Goal: Task Accomplishment & Management: Complete application form

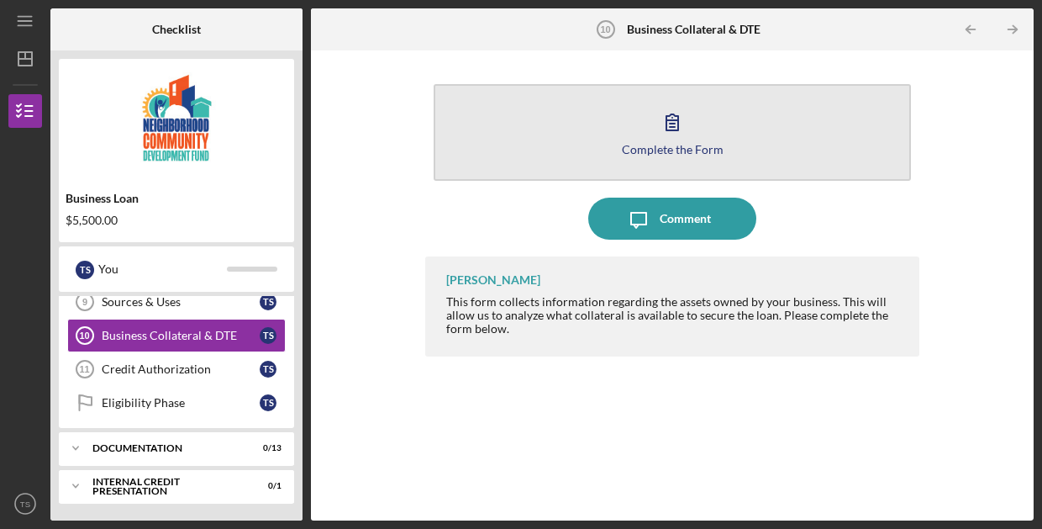
scroll to position [314, 0]
click at [674, 124] on icon "button" at bounding box center [672, 122] width 12 height 16
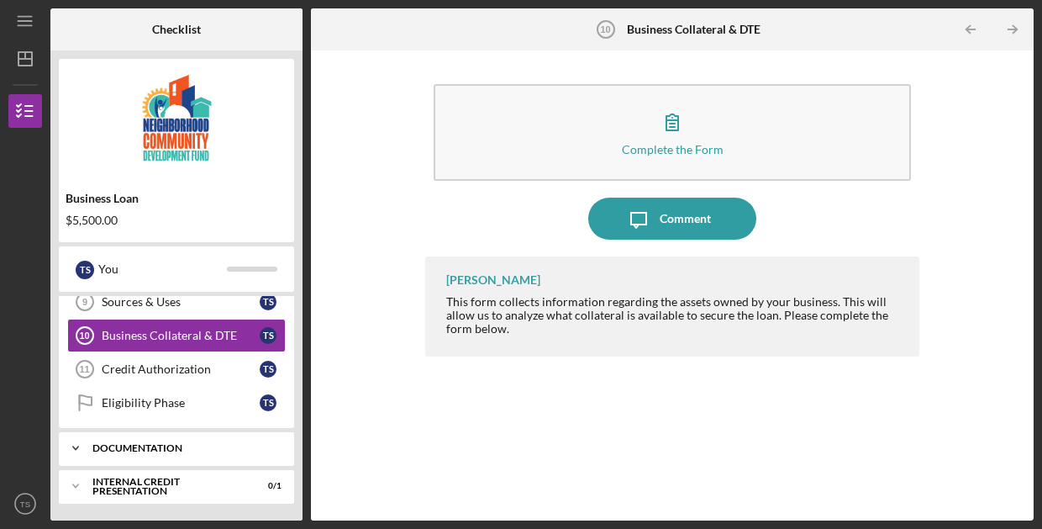
scroll to position [314, 0]
click at [176, 447] on div "documentation" at bounding box center [182, 448] width 181 height 10
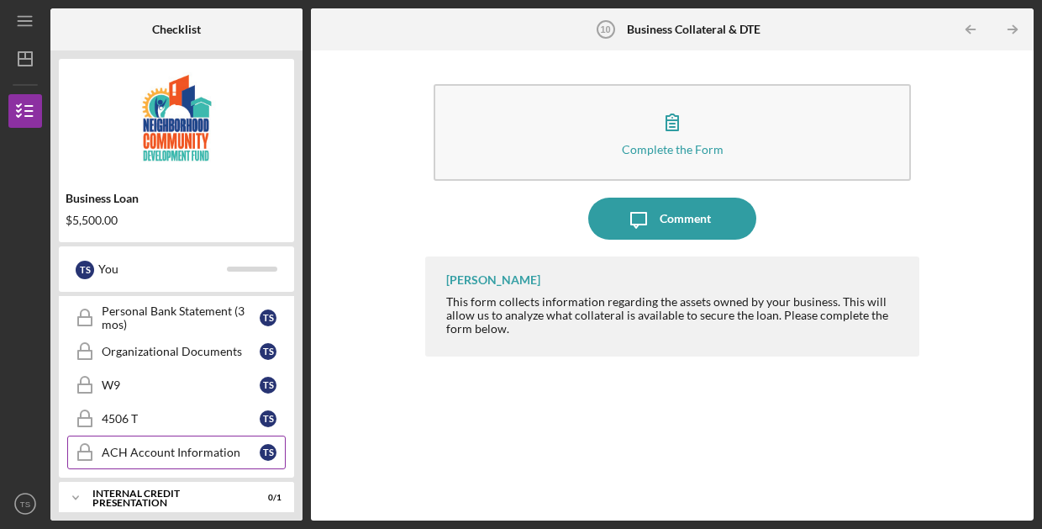
scroll to position [750, 0]
click at [166, 448] on div "ACH Account Information" at bounding box center [181, 451] width 158 height 13
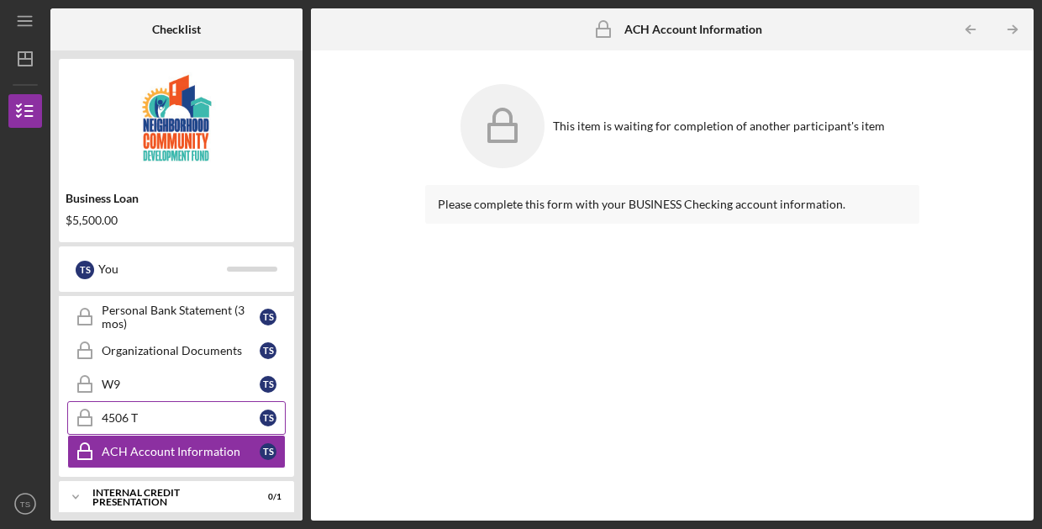
click at [142, 409] on link "4506 T 4506 T T S" at bounding box center [176, 418] width 219 height 34
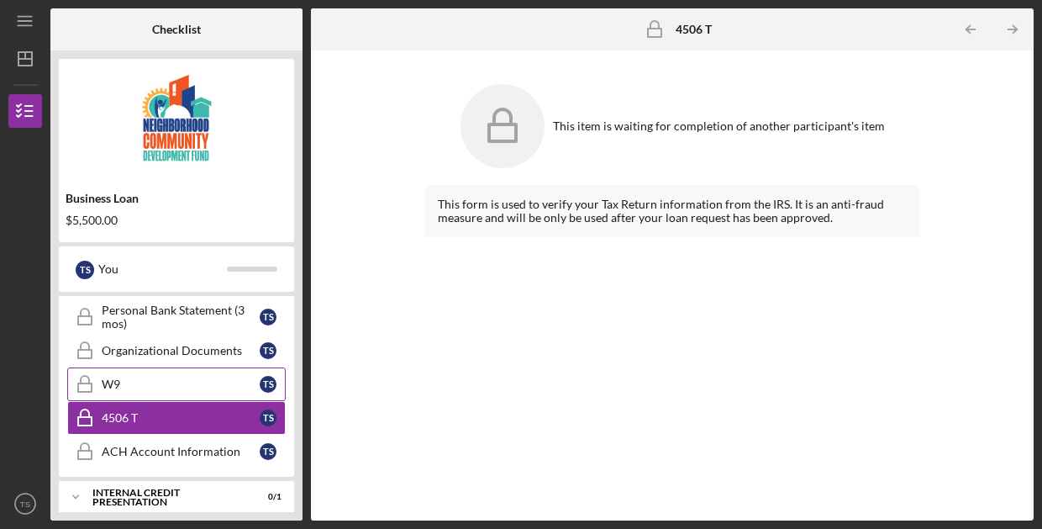
click at [119, 379] on div "W9" at bounding box center [181, 383] width 158 height 13
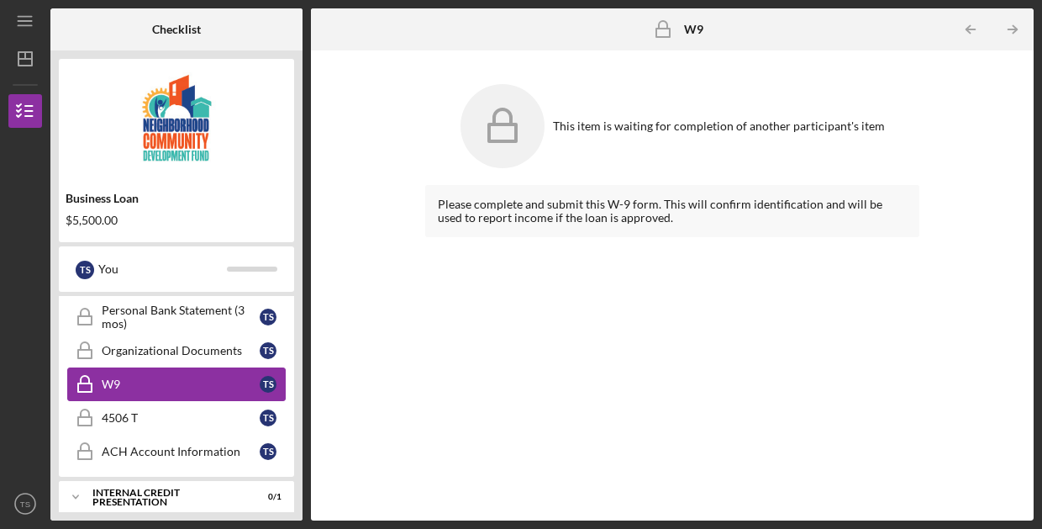
scroll to position [723, 0]
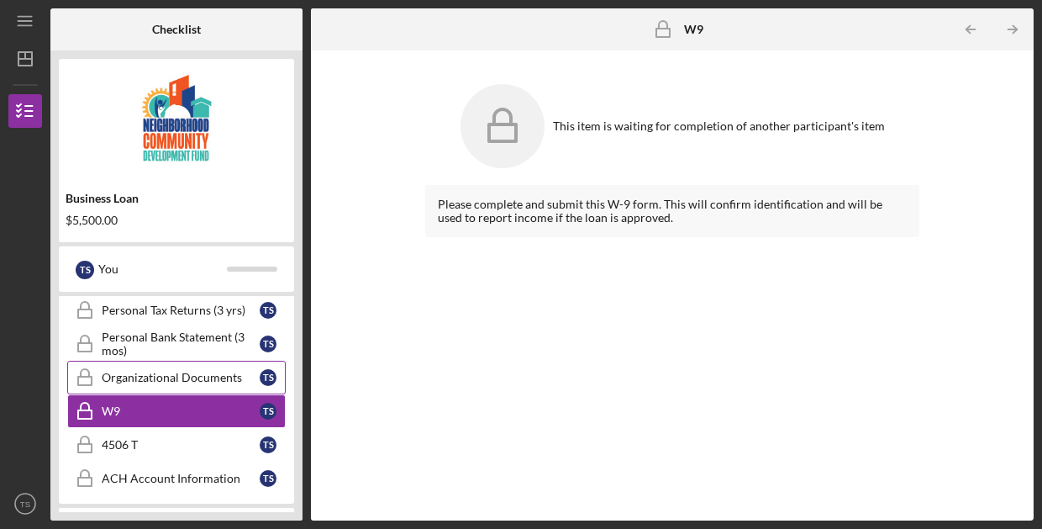
click at [119, 381] on div "Organizational Documents" at bounding box center [181, 377] width 158 height 13
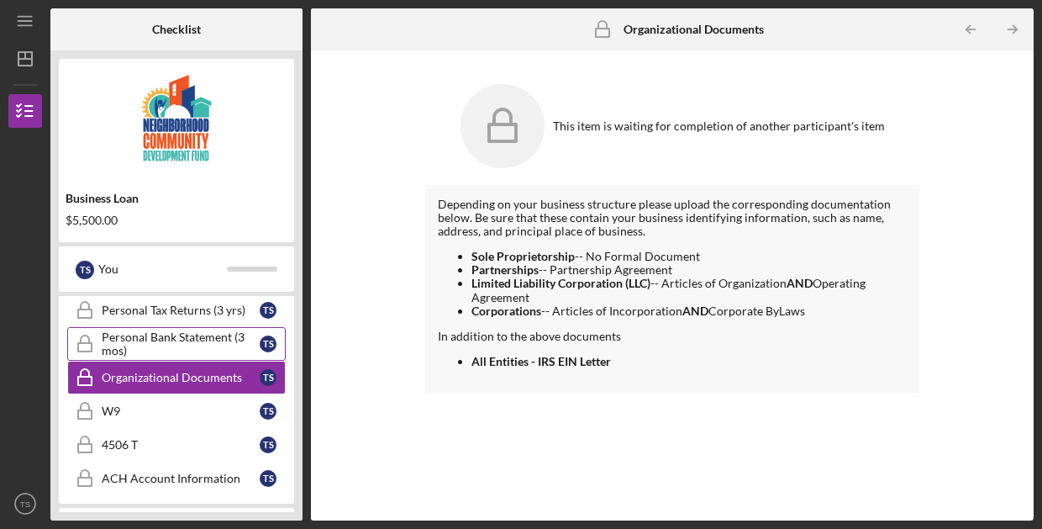
click at [112, 353] on div "Personal Bank Statement (3 mos)" at bounding box center [181, 343] width 158 height 27
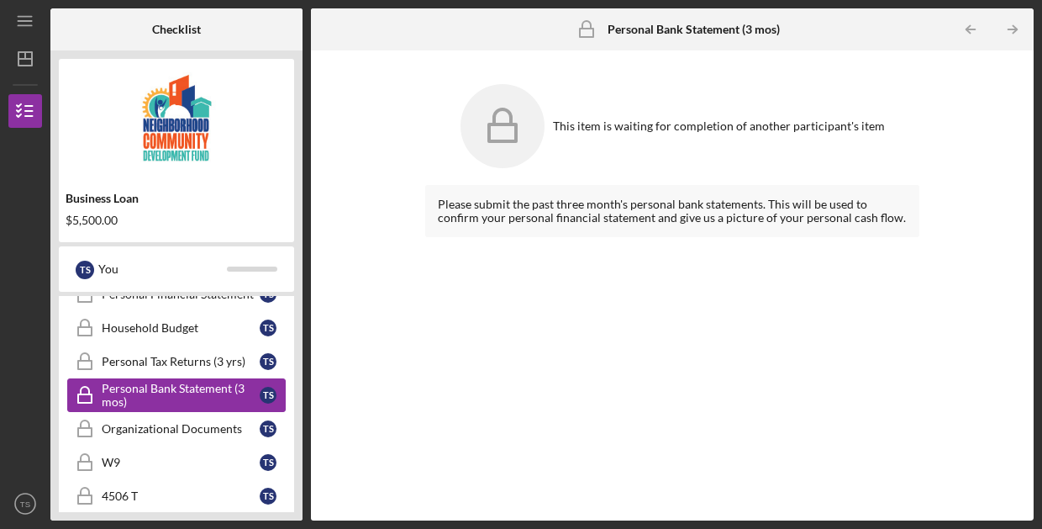
scroll to position [671, 0]
click at [123, 354] on link "Personal Tax Returns (3 yrs) Personal Tax Returns (3 yrs) T S" at bounding box center [176, 362] width 219 height 34
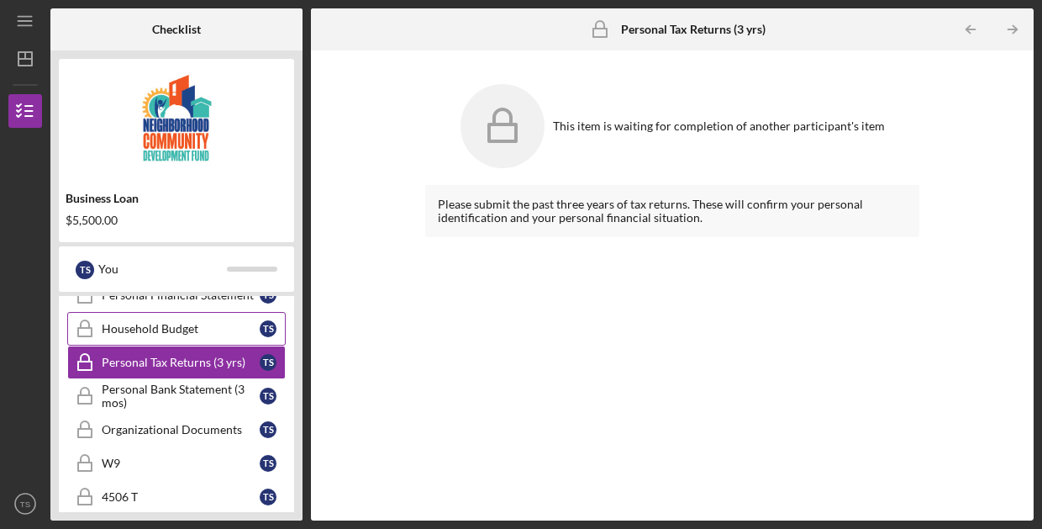
click at [123, 341] on link "Household Budget Household Budget T S" at bounding box center [176, 329] width 219 height 34
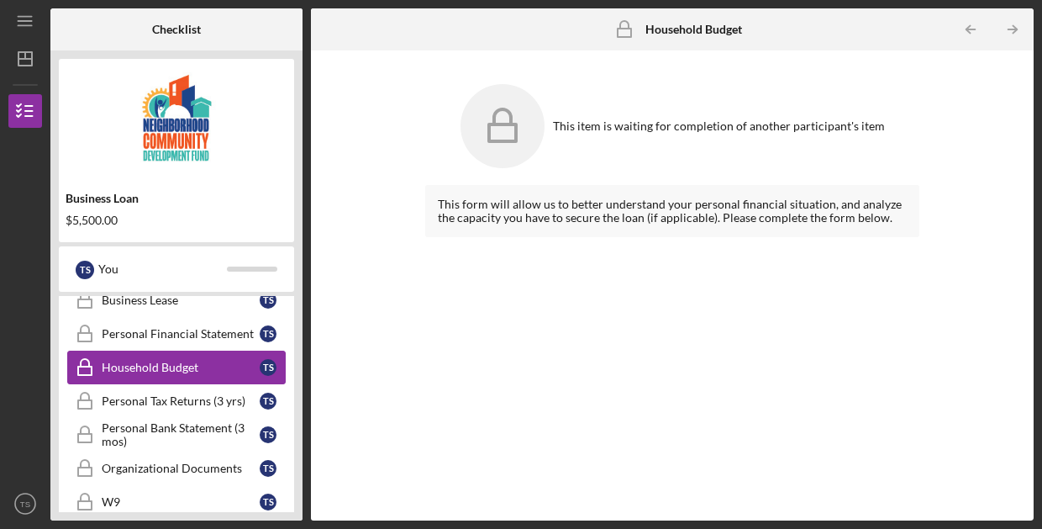
scroll to position [611, 0]
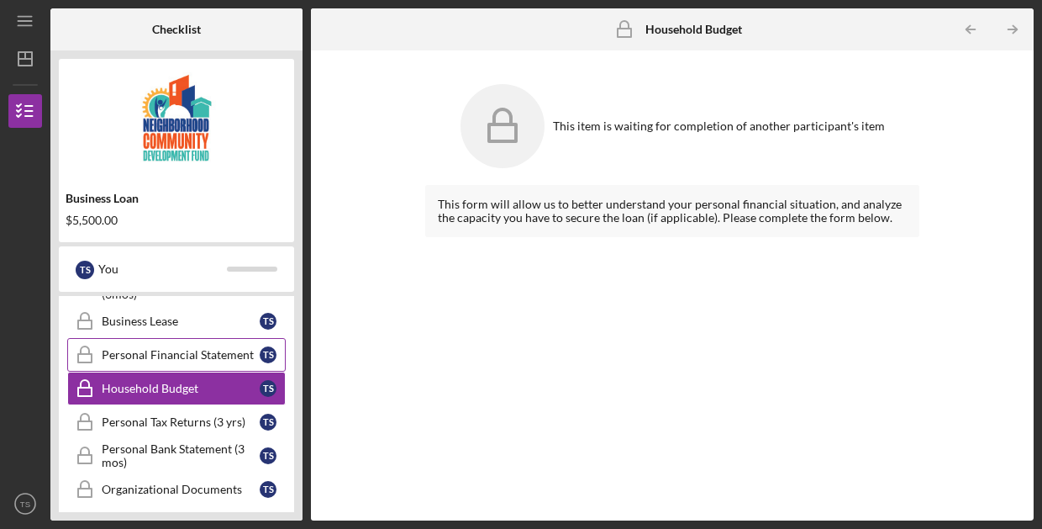
click at [124, 350] on div "Personal Financial Statement" at bounding box center [181, 354] width 158 height 13
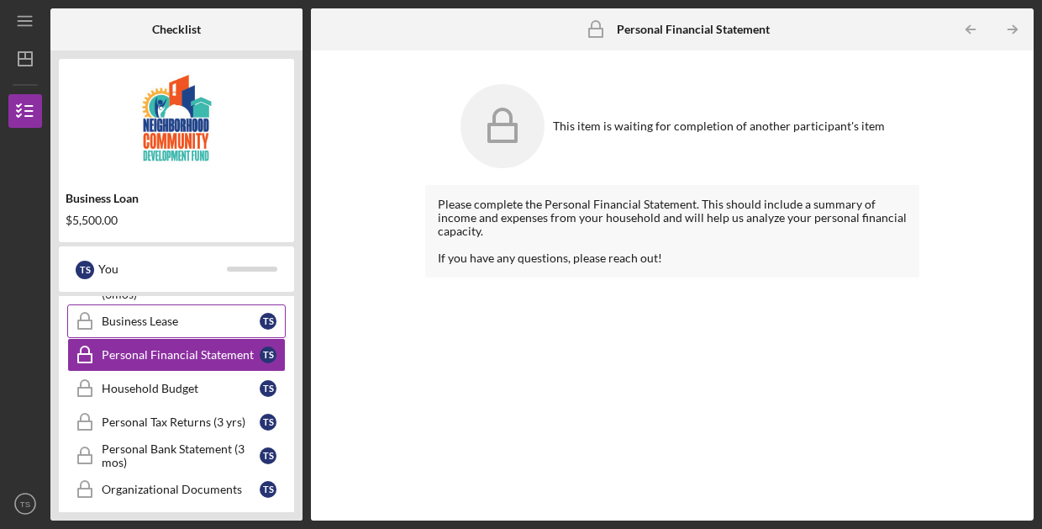
click at [120, 330] on link "Business Lease Business Lease T S" at bounding box center [176, 321] width 219 height 34
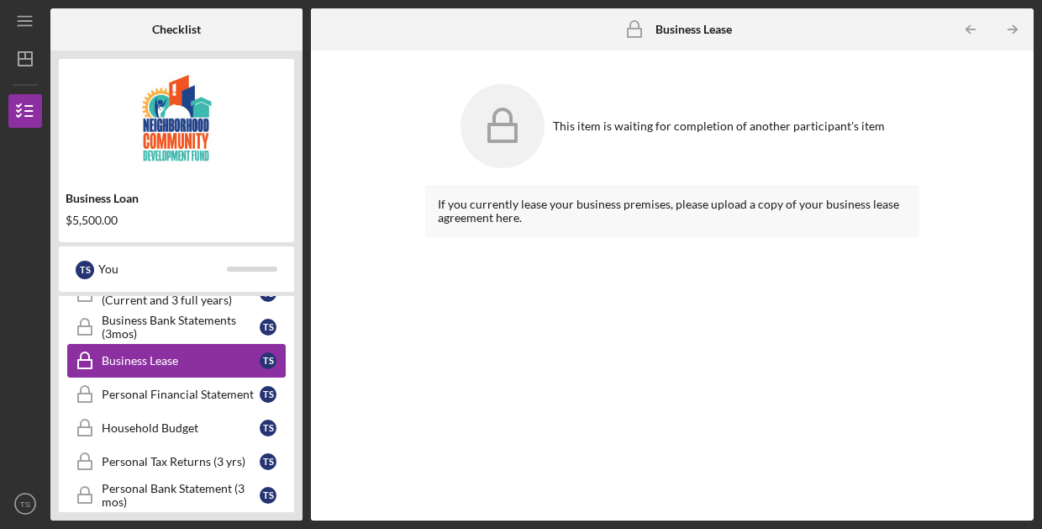
scroll to position [560, 0]
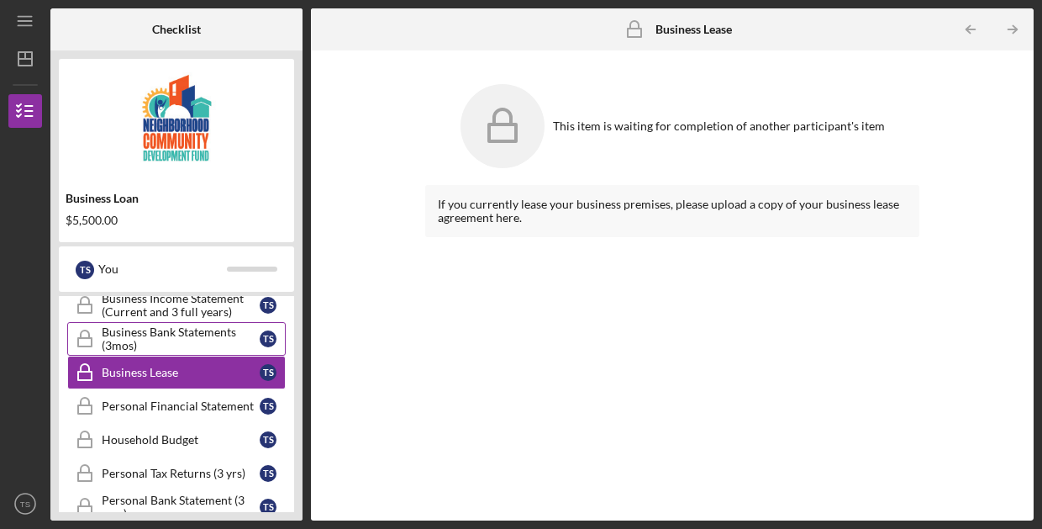
click at [120, 335] on div "Business Bank Statements (3mos)" at bounding box center [181, 338] width 158 height 27
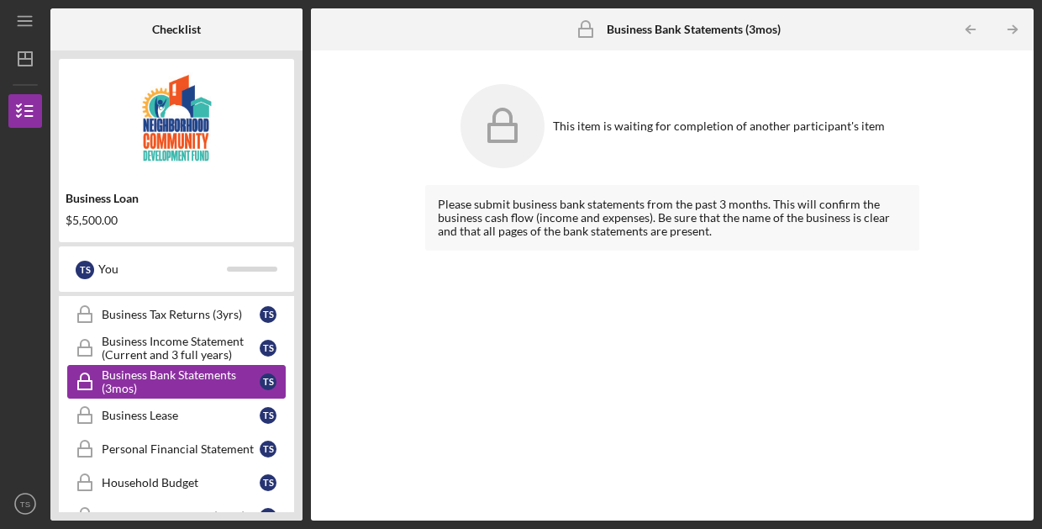
scroll to position [514, 0]
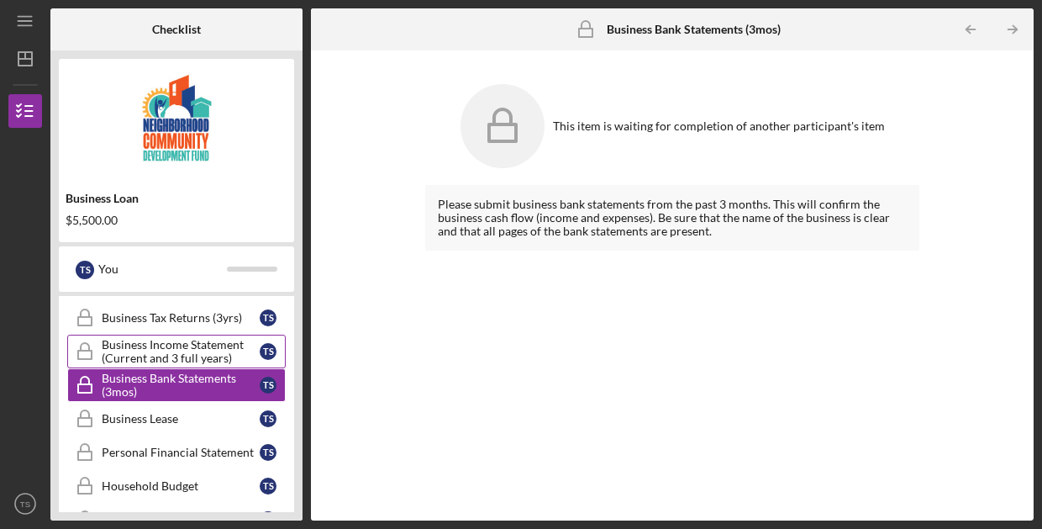
click at [122, 348] on div "Business Income Statement (Current and 3 full years)" at bounding box center [181, 351] width 158 height 27
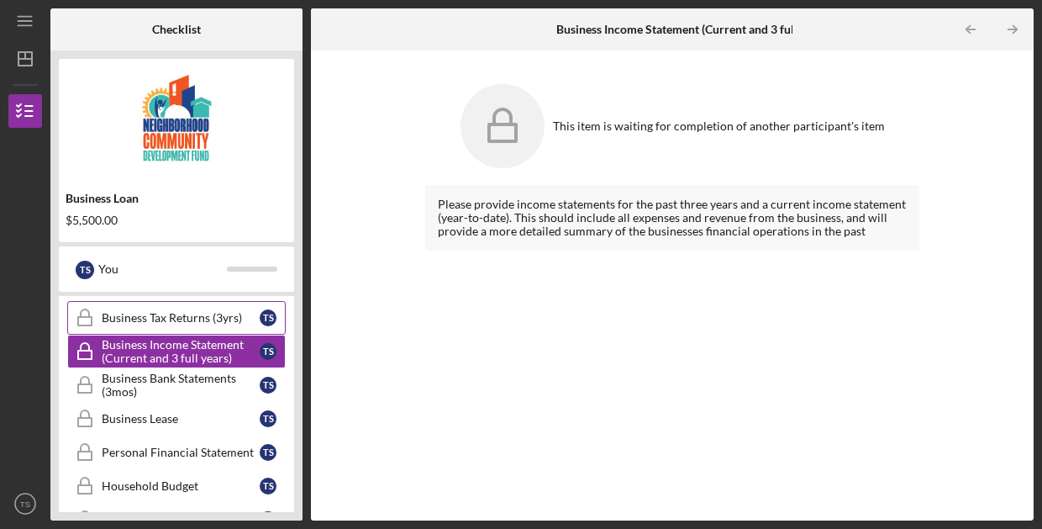
click at [124, 321] on div "Business Tax Returns (3yrs)" at bounding box center [181, 317] width 158 height 13
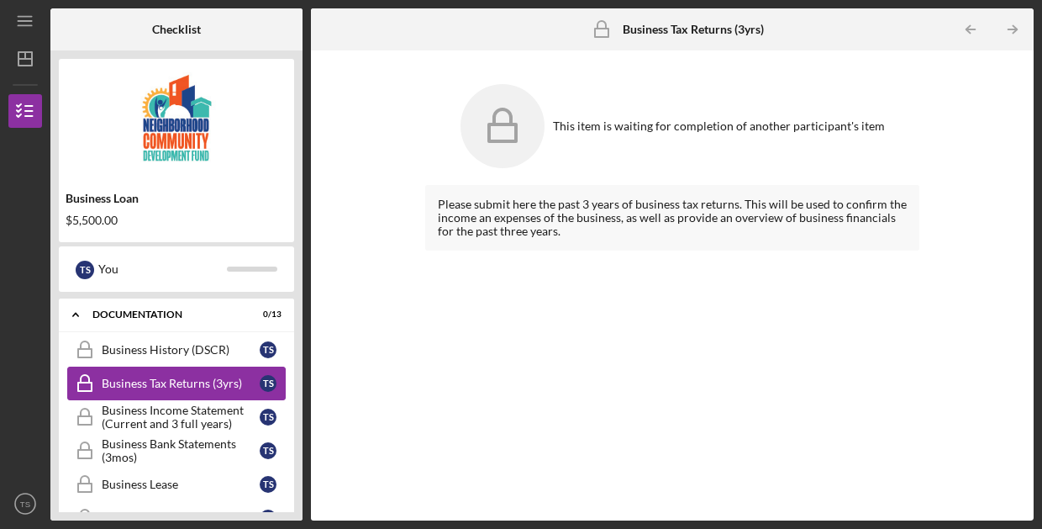
scroll to position [446, 0]
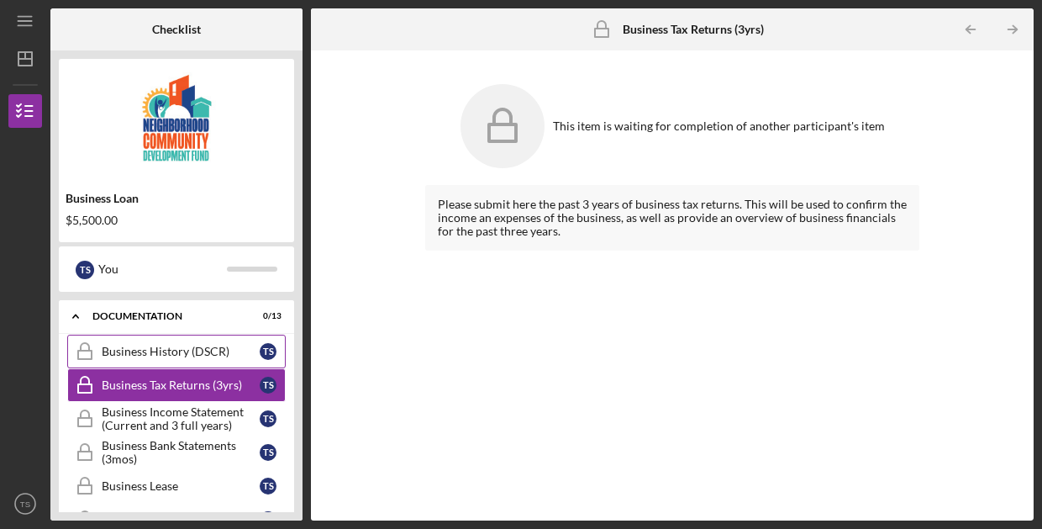
click at [124, 344] on link "Business History (DSCR) Business History (DSCR) T S" at bounding box center [176, 351] width 219 height 34
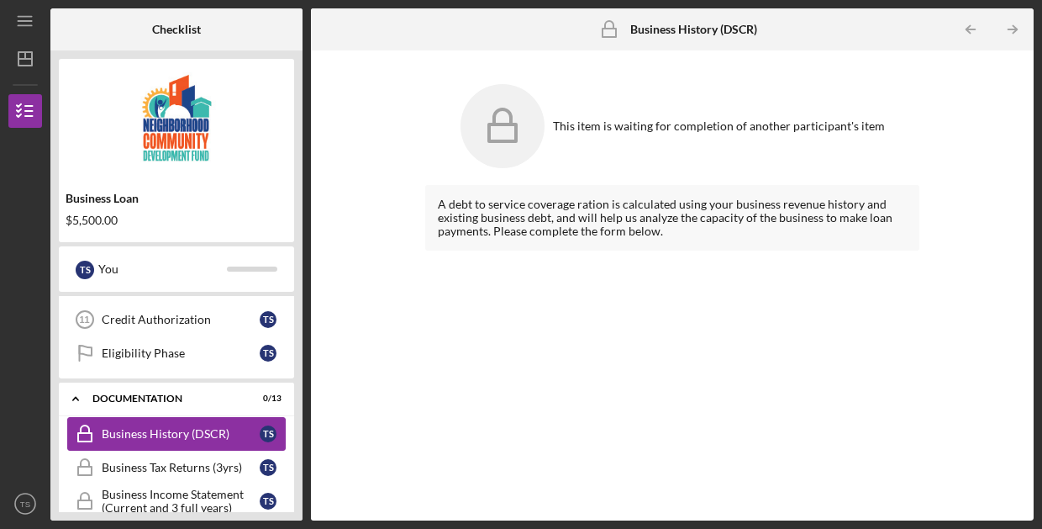
scroll to position [340, 0]
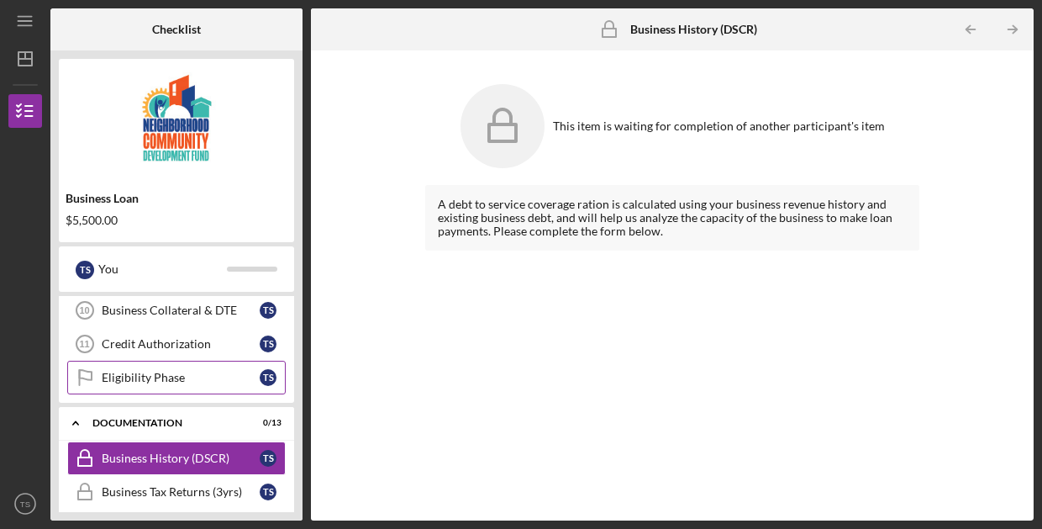
click at [144, 377] on div "Eligibility Phase" at bounding box center [181, 377] width 158 height 13
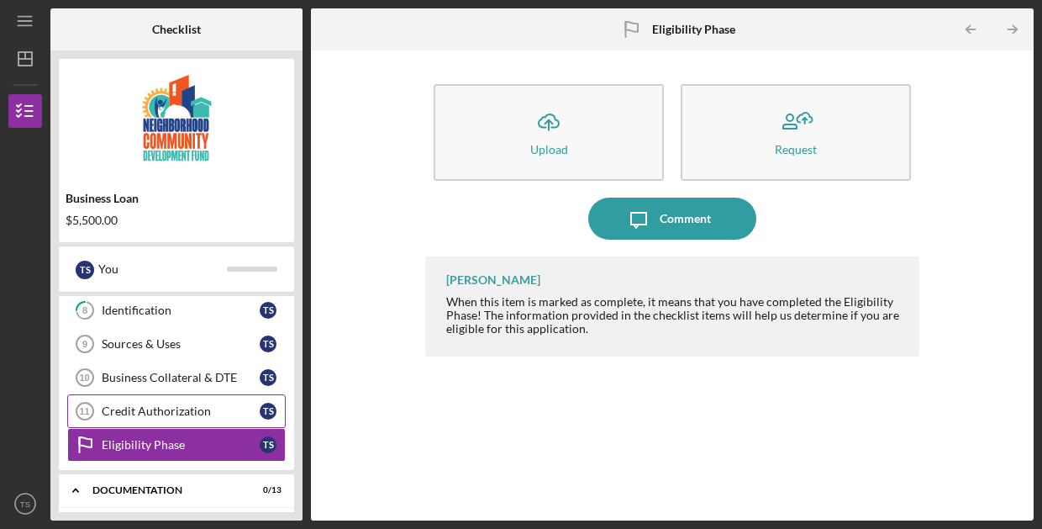
scroll to position [269, 0]
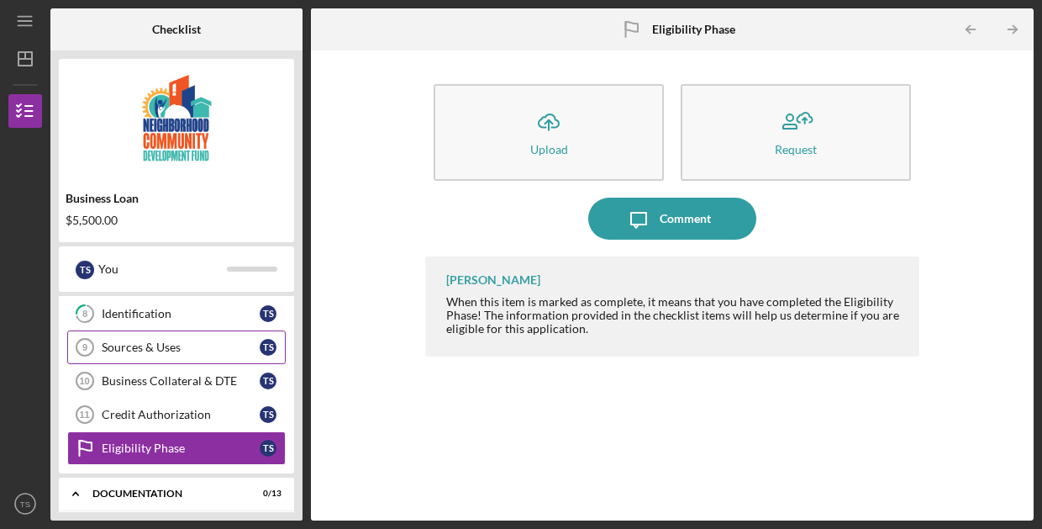
click at [134, 340] on link "Sources & Uses 9 Sources & Uses T S" at bounding box center [176, 347] width 219 height 34
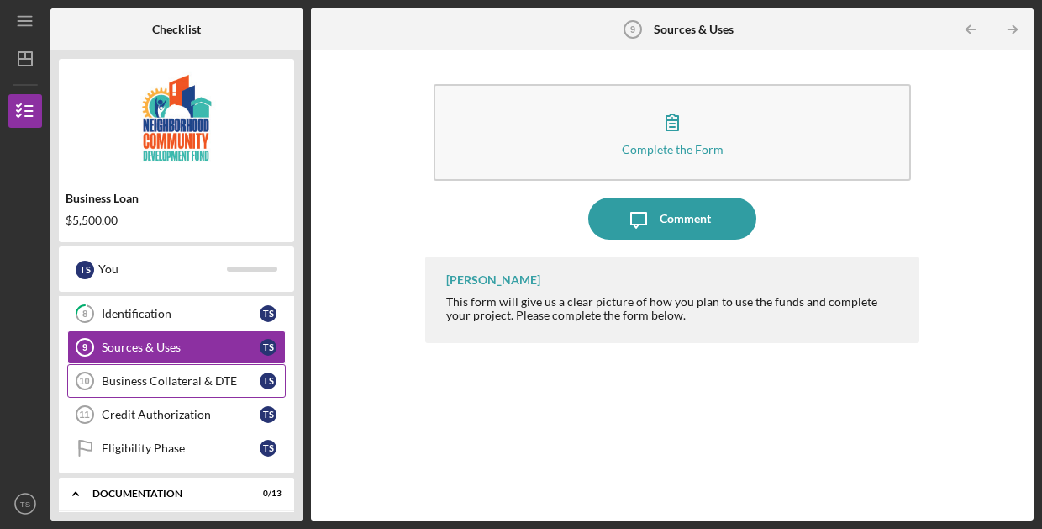
click at [150, 378] on div "Business Collateral & DTE" at bounding box center [181, 380] width 158 height 13
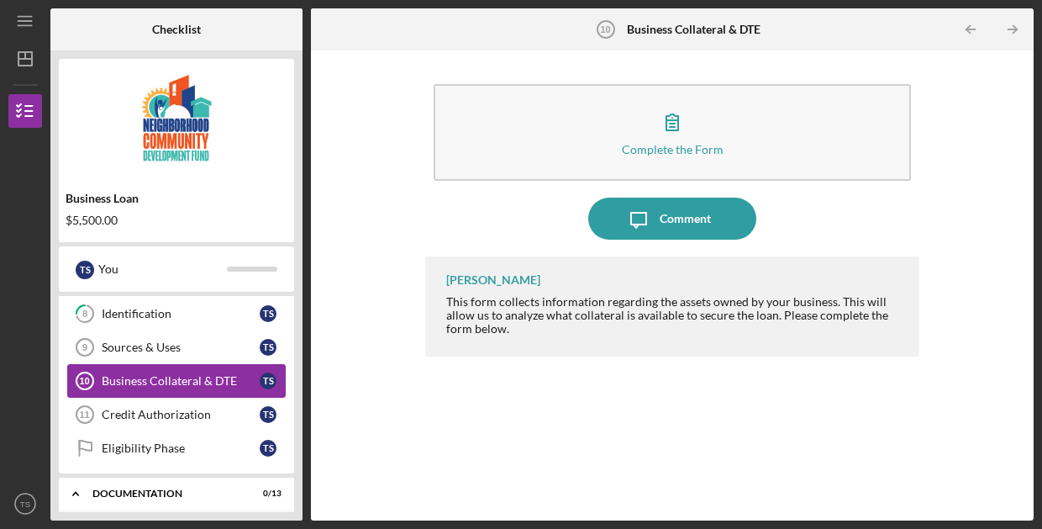
click at [143, 387] on div "Business Collateral & DTE" at bounding box center [181, 380] width 158 height 13
click at [135, 374] on div "Business Collateral & DTE" at bounding box center [181, 380] width 158 height 13
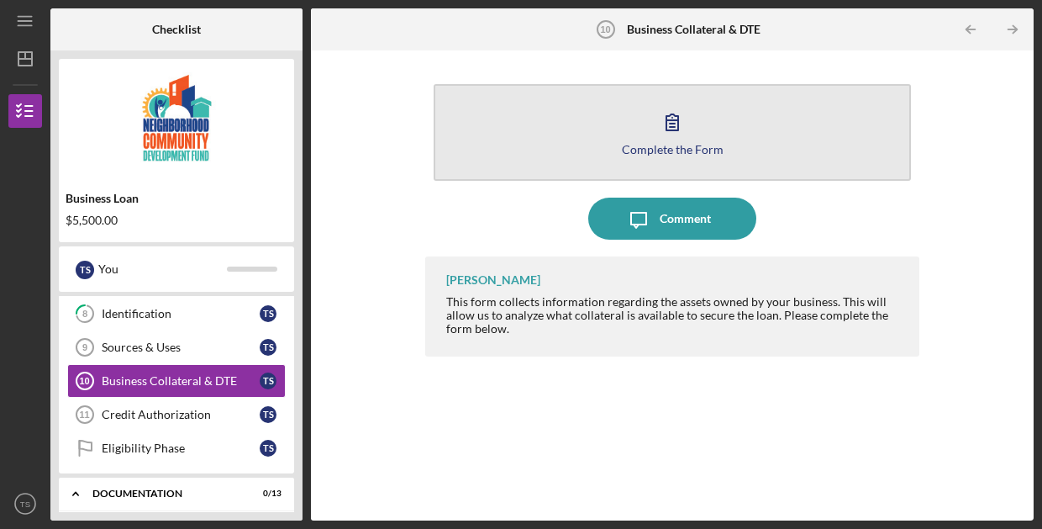
click at [668, 143] on div "Complete the Form" at bounding box center [673, 149] width 102 height 13
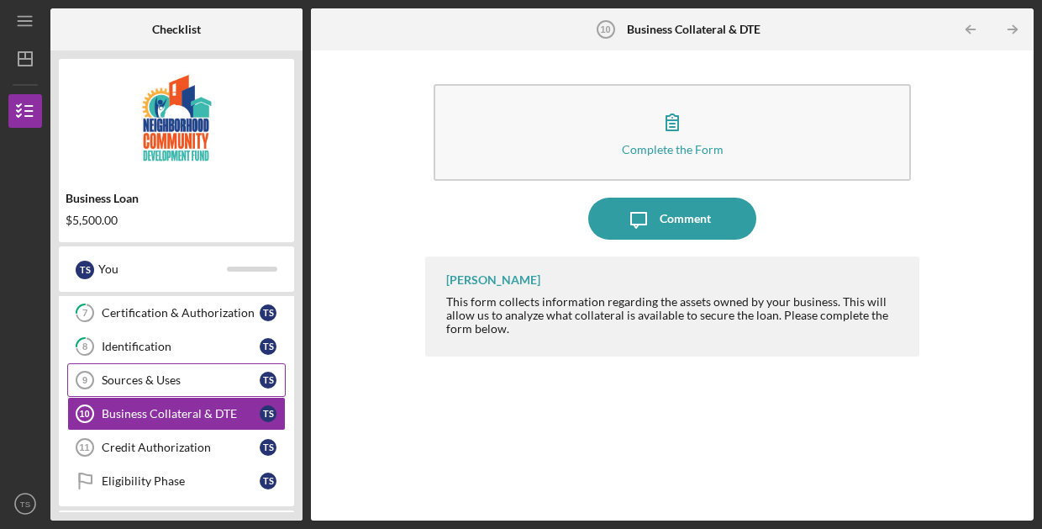
scroll to position [221, 0]
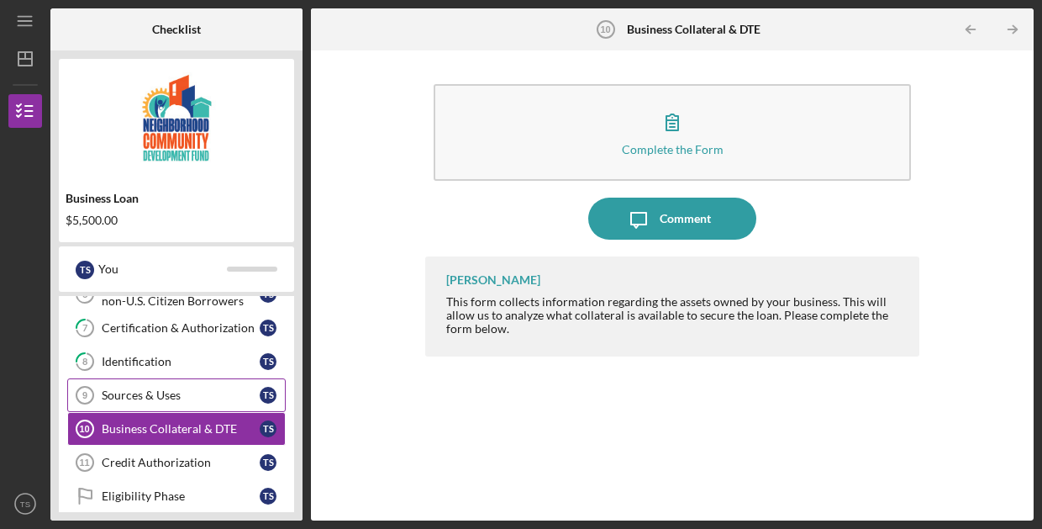
click at [182, 398] on div "Sources & Uses" at bounding box center [181, 394] width 158 height 13
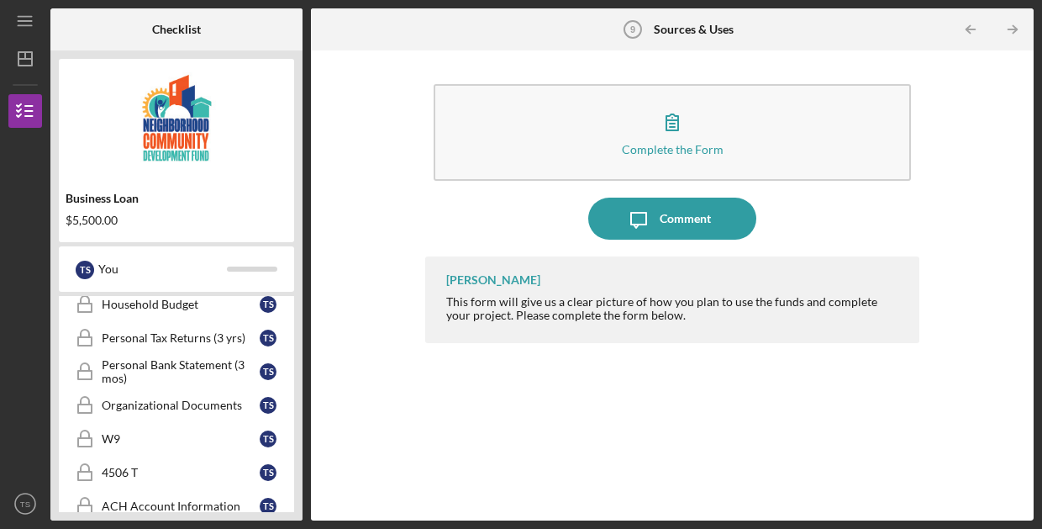
scroll to position [700, 0]
